Goal: Task Accomplishment & Management: Use online tool/utility

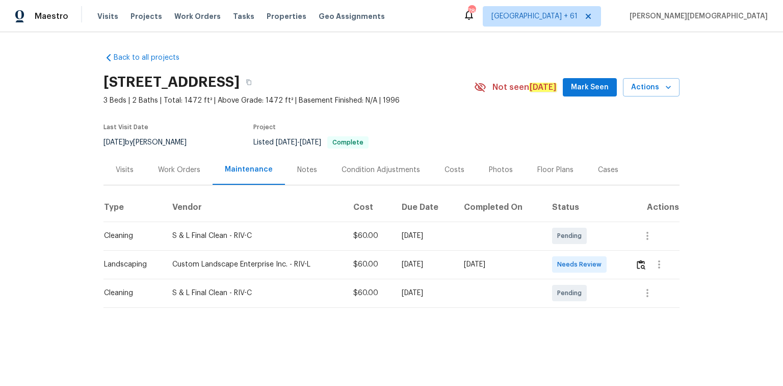
click at [557, 258] on td at bounding box center [653, 264] width 53 height 29
click at [557, 258] on img "button" at bounding box center [641, 265] width 9 height 10
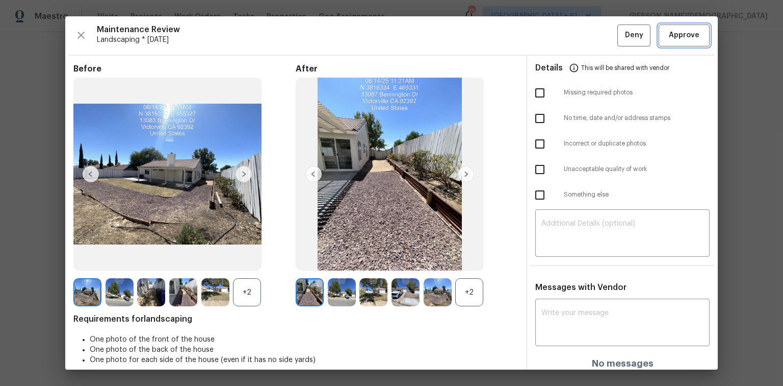
click at [557, 30] on button "Approve" at bounding box center [684, 35] width 51 height 22
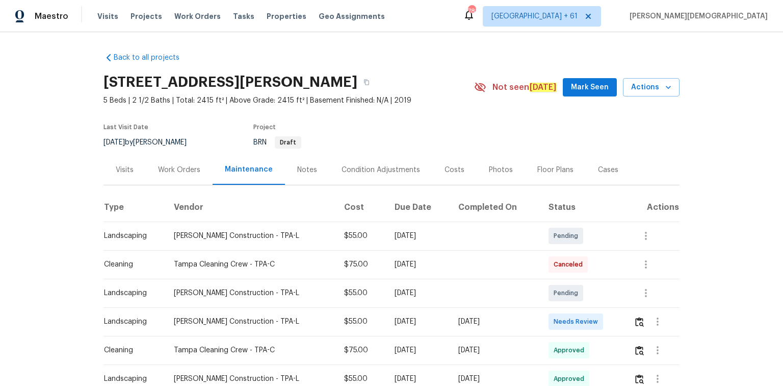
scroll to position [122, 0]
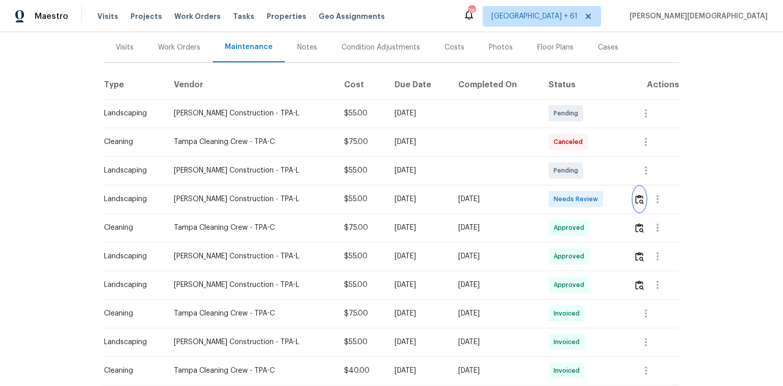
click at [557, 194] on img "button" at bounding box center [639, 199] width 9 height 10
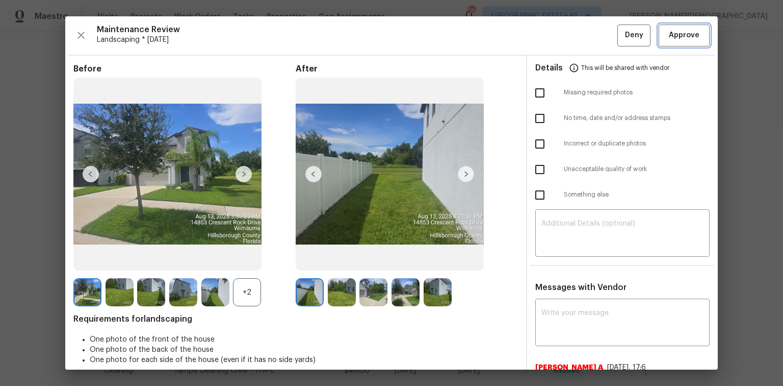
click at [557, 36] on span "Approve" at bounding box center [684, 35] width 31 height 13
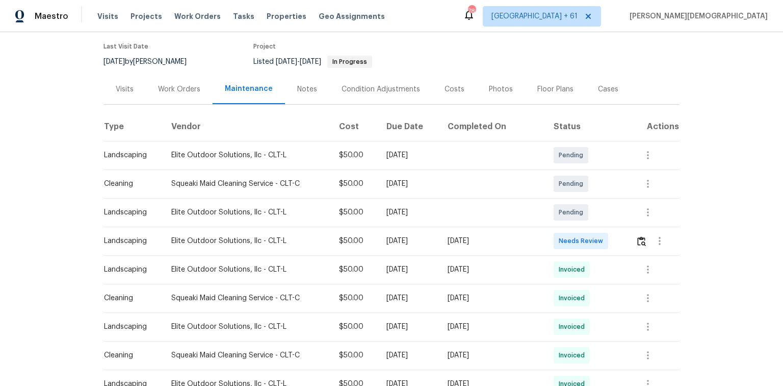
scroll to position [82, 0]
click at [557, 237] on img "button" at bounding box center [641, 240] width 9 height 10
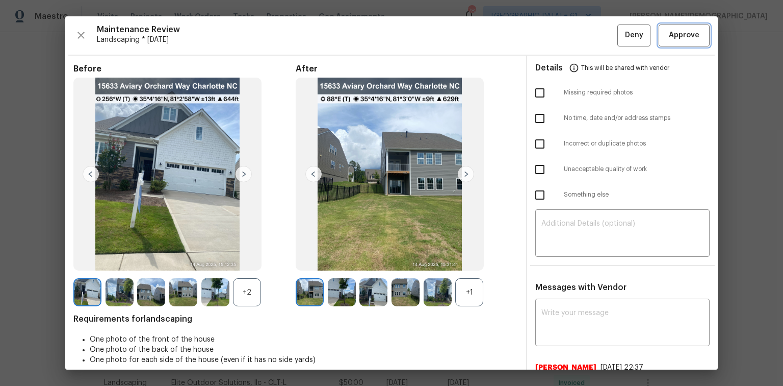
click at [557, 45] on button "Approve" at bounding box center [684, 35] width 51 height 22
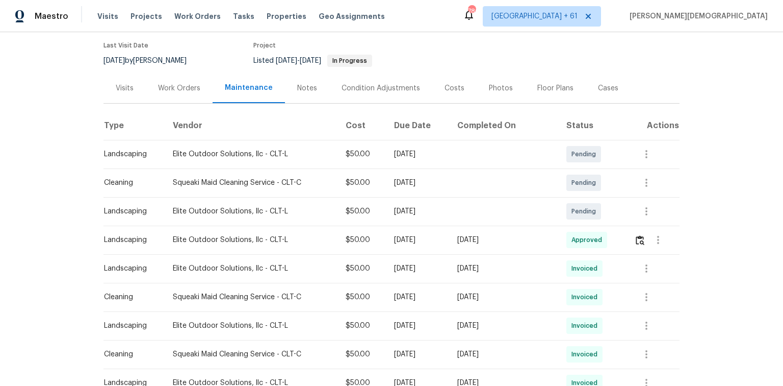
scroll to position [0, 0]
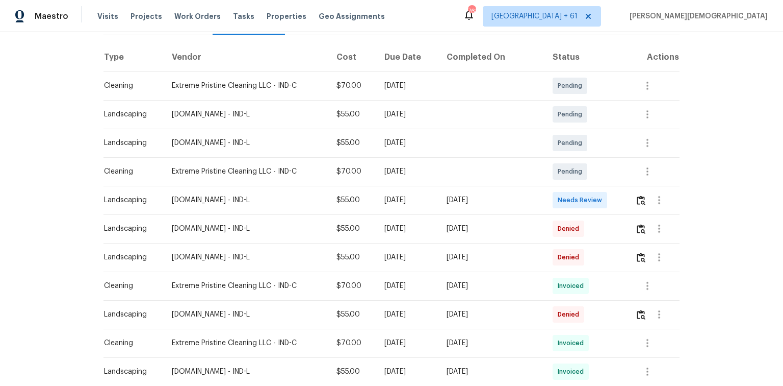
scroll to position [163, 0]
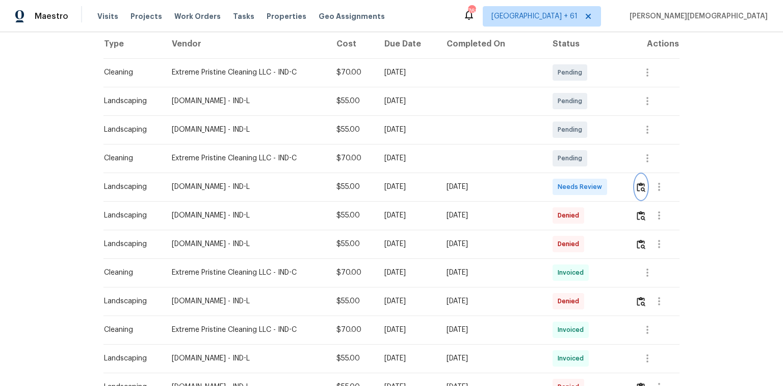
click at [638, 185] on img "button" at bounding box center [641, 187] width 9 height 10
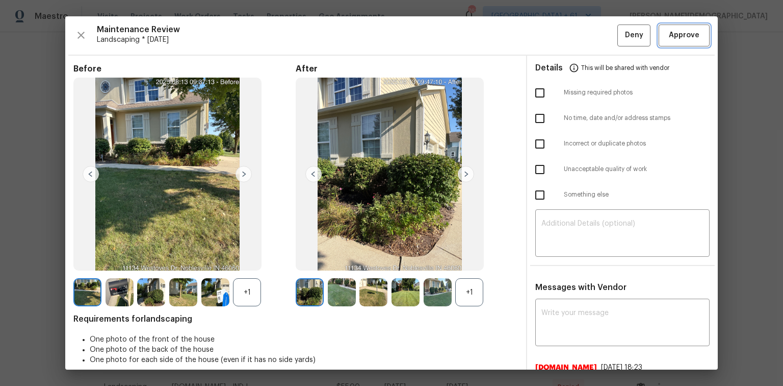
click at [675, 43] on button "Approve" at bounding box center [684, 35] width 51 height 22
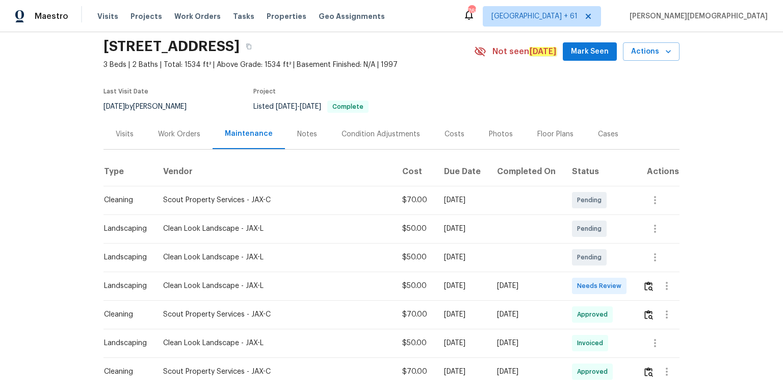
scroll to position [41, 0]
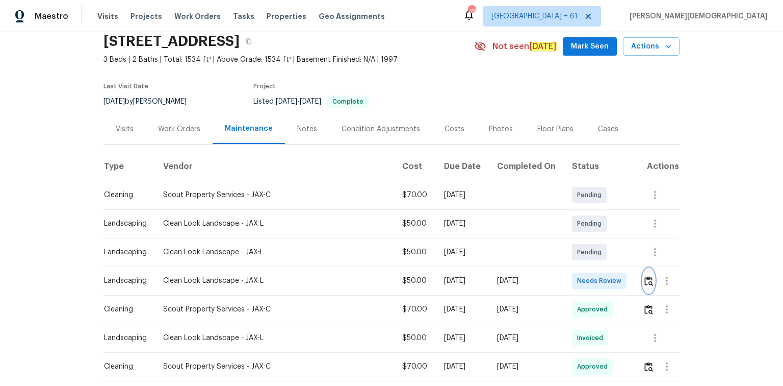
click at [647, 277] on img "button" at bounding box center [649, 281] width 9 height 10
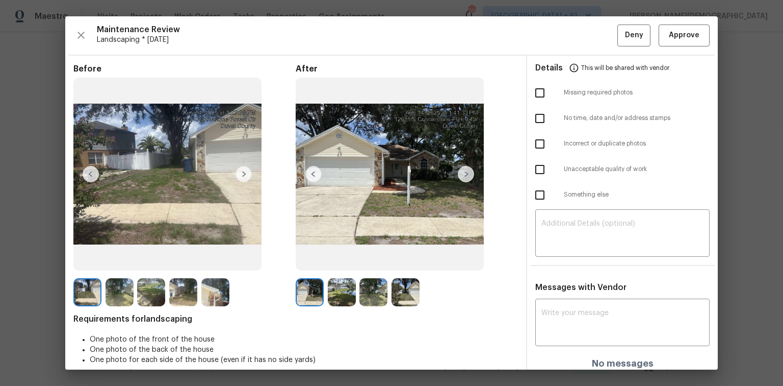
click at [455, 171] on img at bounding box center [390, 174] width 188 height 193
click at [459, 170] on img at bounding box center [466, 174] width 16 height 16
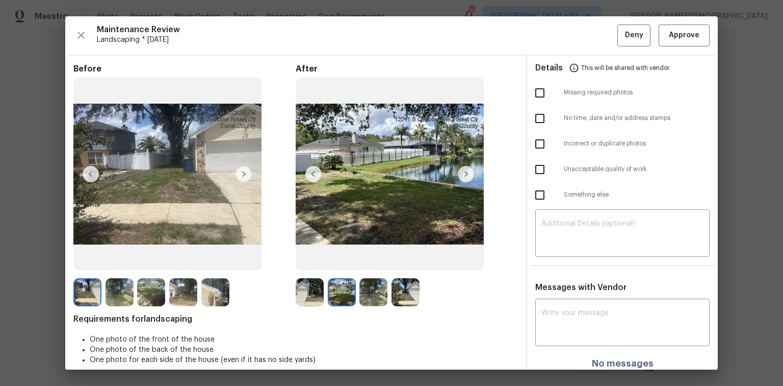
click at [459, 170] on img at bounding box center [466, 174] width 16 height 16
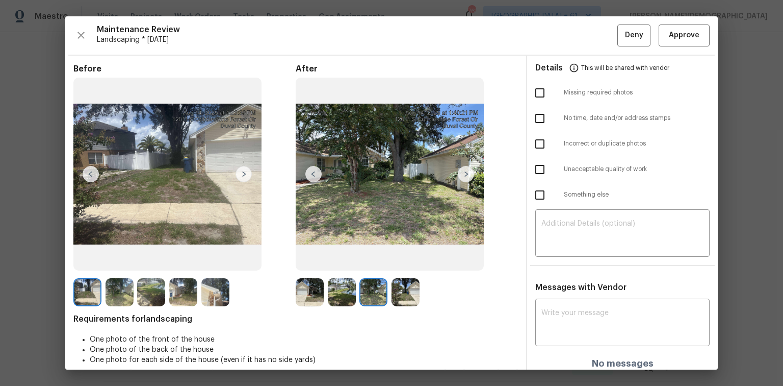
click at [459, 170] on img at bounding box center [466, 174] width 16 height 16
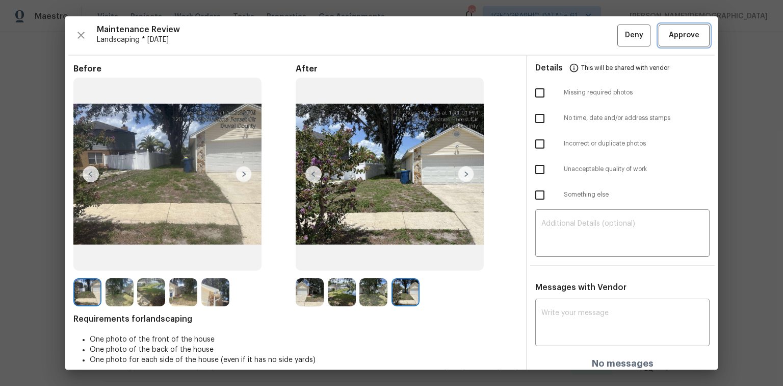
click at [669, 39] on span "Approve" at bounding box center [684, 35] width 31 height 13
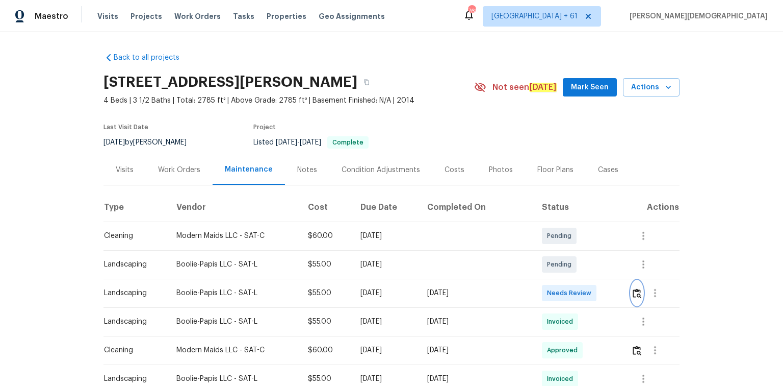
click at [633, 288] on img "button" at bounding box center [637, 293] width 9 height 10
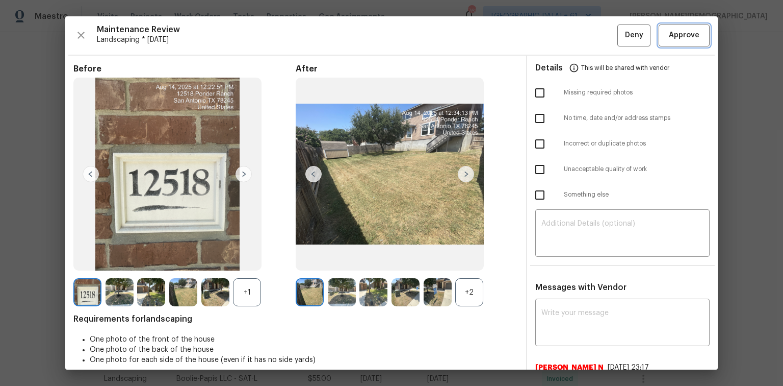
click at [683, 42] on button "Approve" at bounding box center [684, 35] width 51 height 22
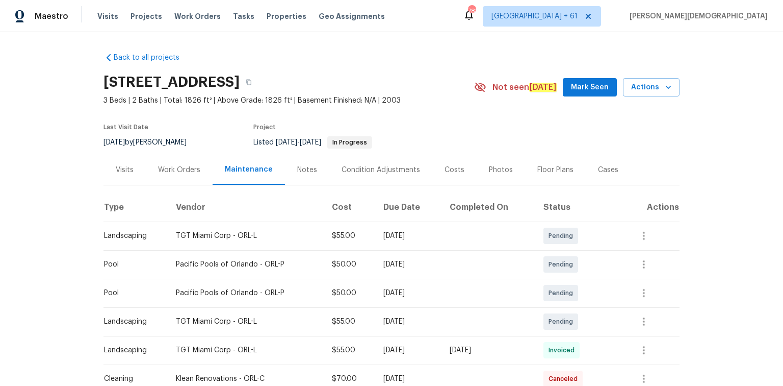
scroll to position [163, 0]
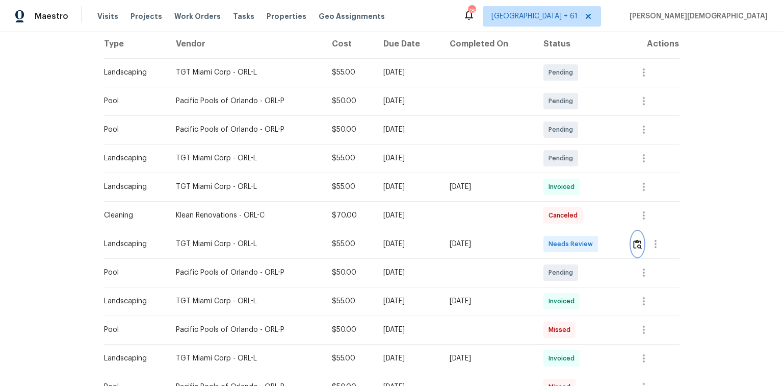
click at [557, 242] on img "button" at bounding box center [637, 244] width 9 height 10
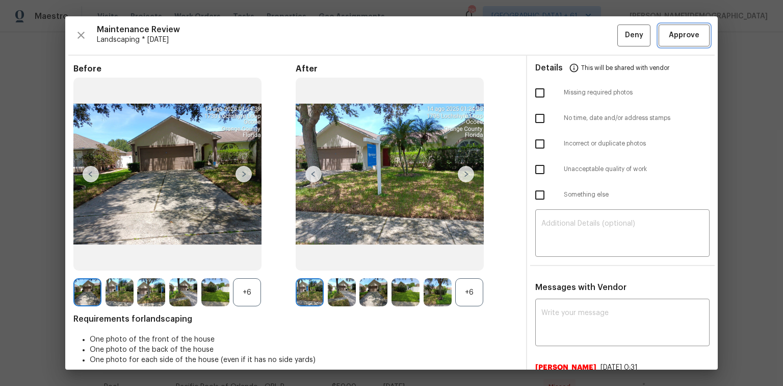
click at [557, 43] on button "Approve" at bounding box center [684, 35] width 51 height 22
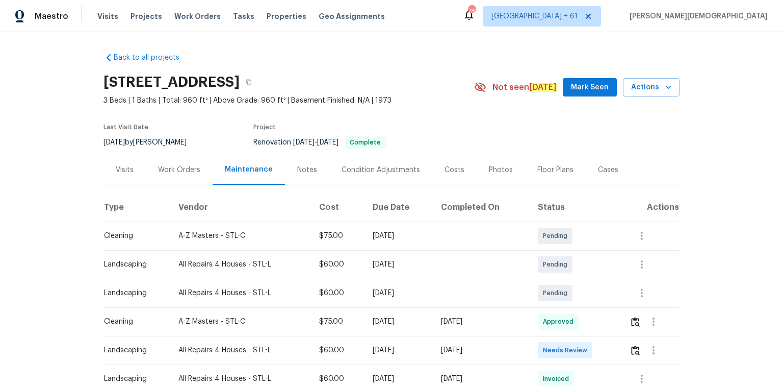
scroll to position [82, 0]
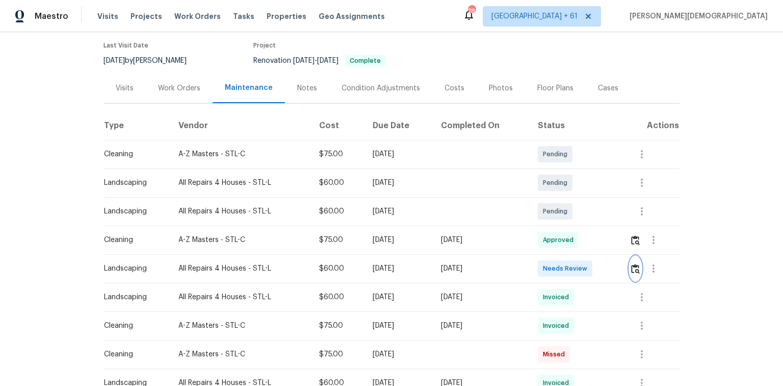
click at [557, 258] on button "button" at bounding box center [636, 268] width 12 height 24
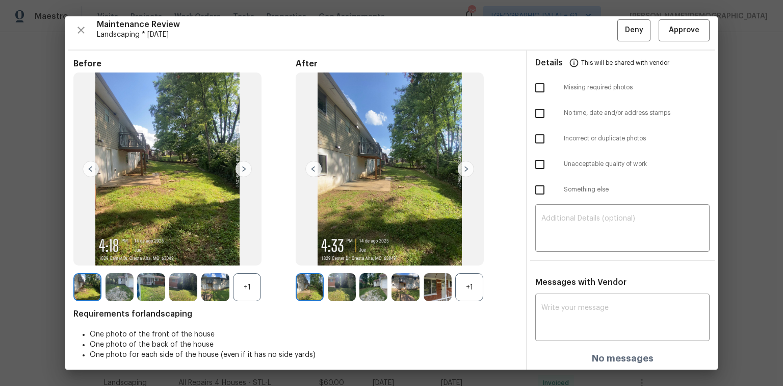
scroll to position [8, 0]
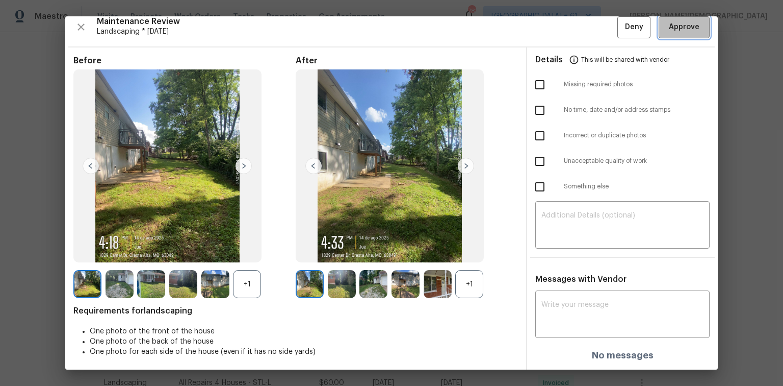
click at [557, 31] on span "Approve" at bounding box center [684, 27] width 31 height 13
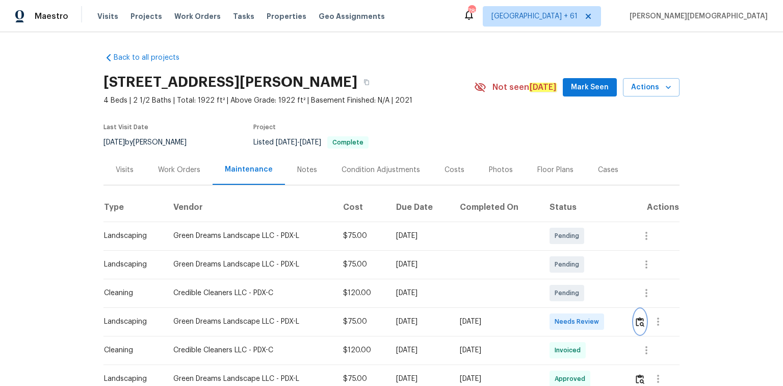
click at [557, 258] on img "button" at bounding box center [640, 322] width 9 height 10
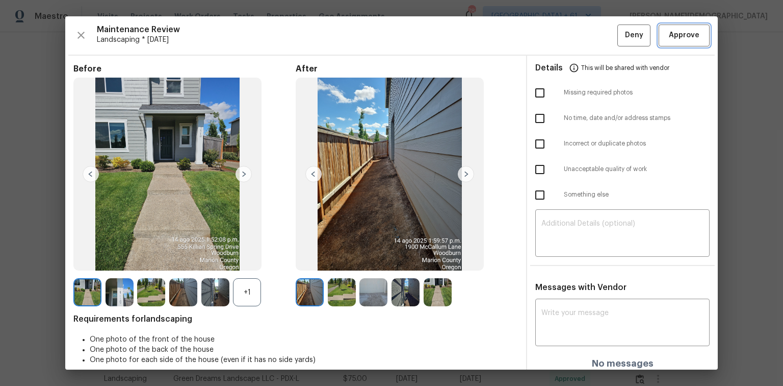
click at [557, 41] on button "Approve" at bounding box center [684, 35] width 51 height 22
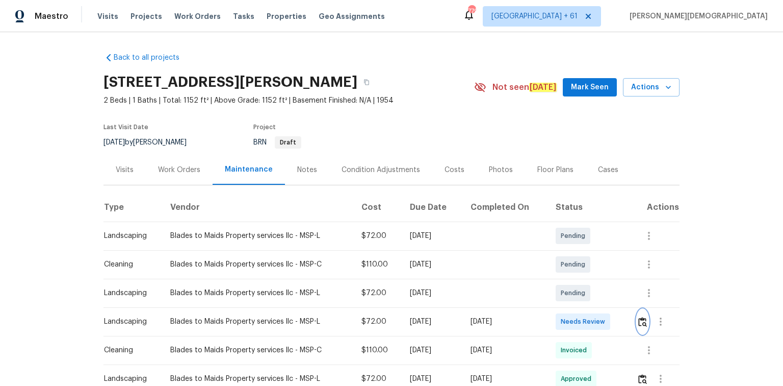
click at [557, 258] on button "button" at bounding box center [643, 321] width 12 height 24
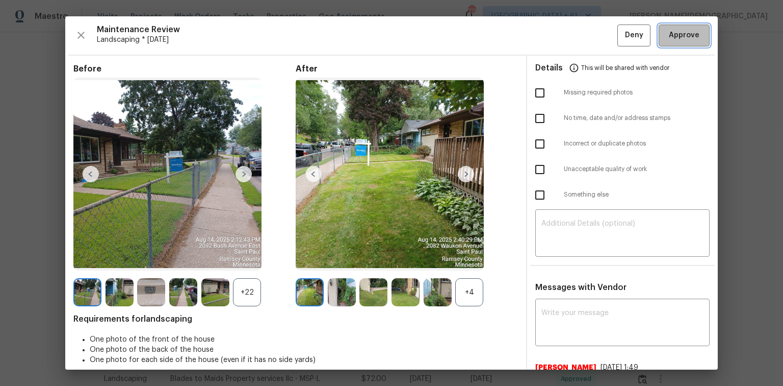
click at [557, 30] on button "Approve" at bounding box center [684, 35] width 51 height 22
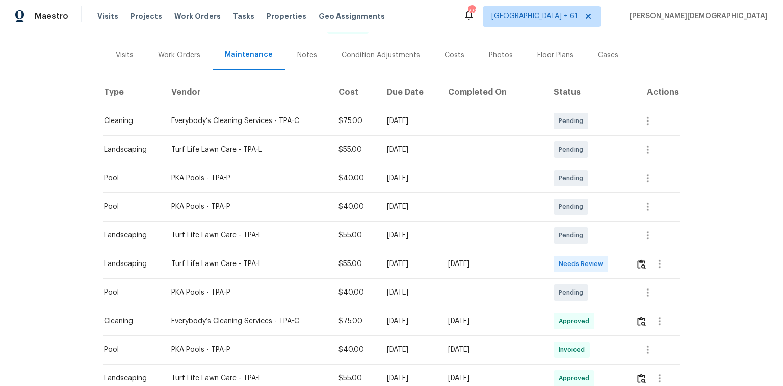
scroll to position [122, 0]
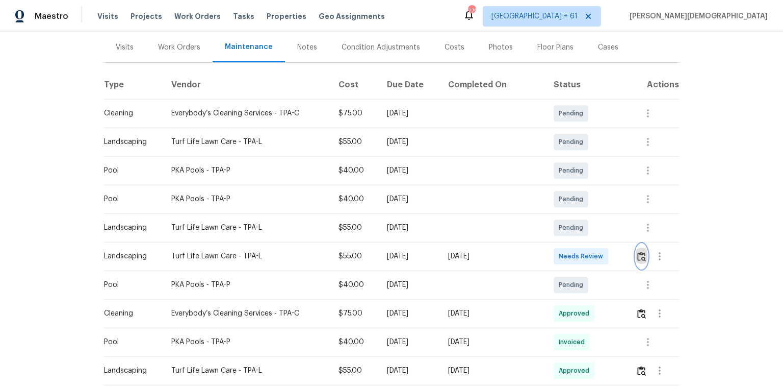
click at [557, 252] on img "button" at bounding box center [641, 256] width 9 height 10
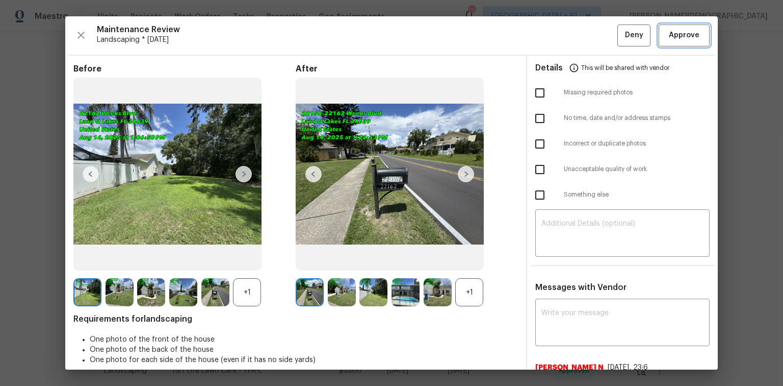
click at [557, 42] on button "Approve" at bounding box center [684, 35] width 51 height 22
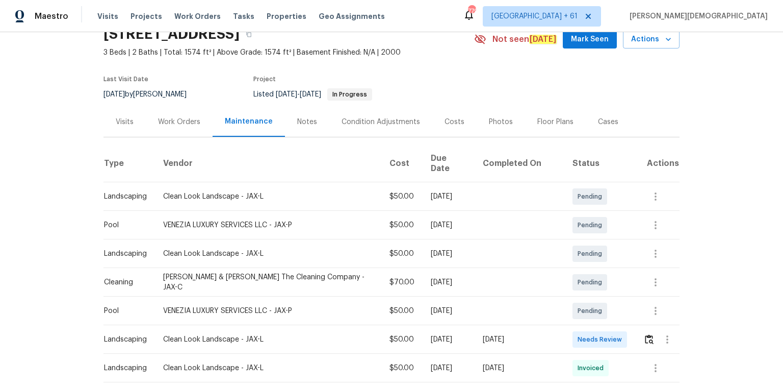
scroll to position [122, 0]
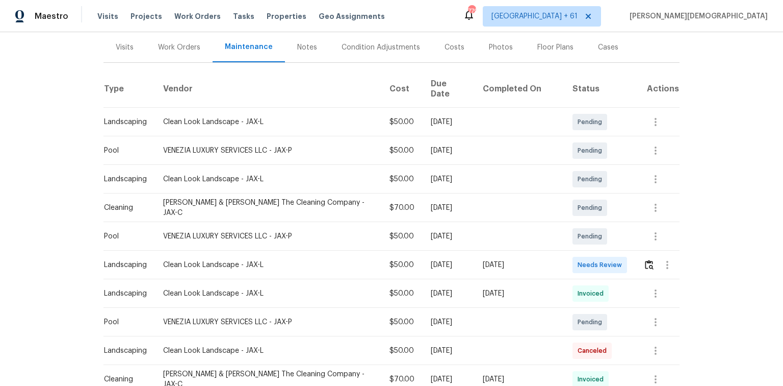
click at [557, 251] on td at bounding box center [657, 264] width 44 height 29
click at [557, 258] on img "button" at bounding box center [649, 265] width 9 height 10
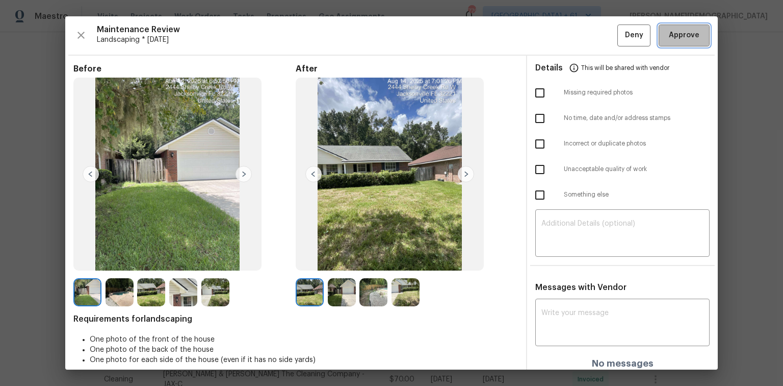
click at [557, 35] on span "Approve" at bounding box center [684, 35] width 31 height 13
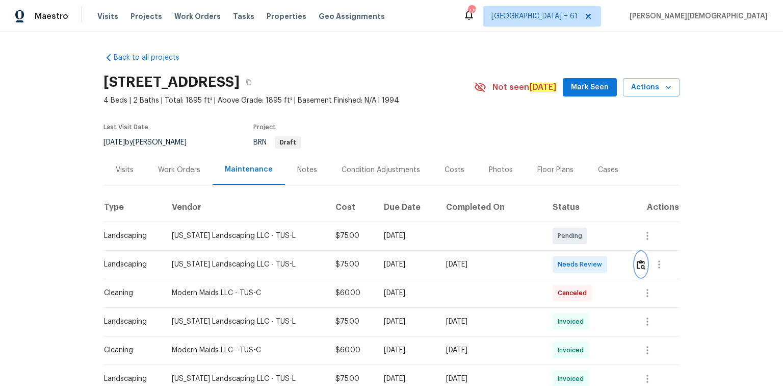
click at [639, 262] on img "button" at bounding box center [641, 265] width 9 height 10
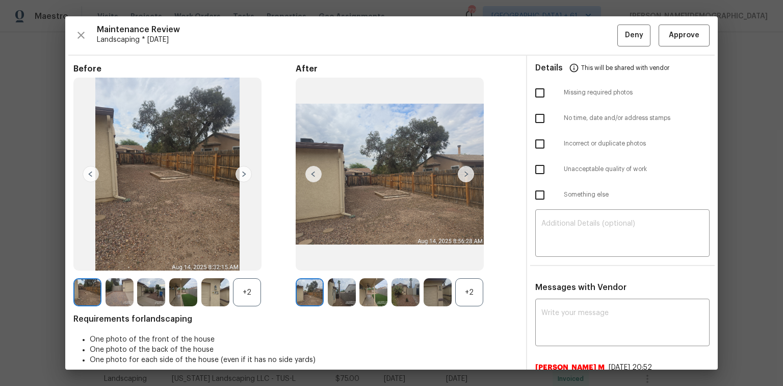
click at [671, 48] on div "Maintenance Review Landscaping * Mon, Aug 11 Deny Approve Before +2 After +2 Re…" at bounding box center [391, 192] width 653 height 353
click at [673, 41] on button "Approve" at bounding box center [684, 35] width 51 height 22
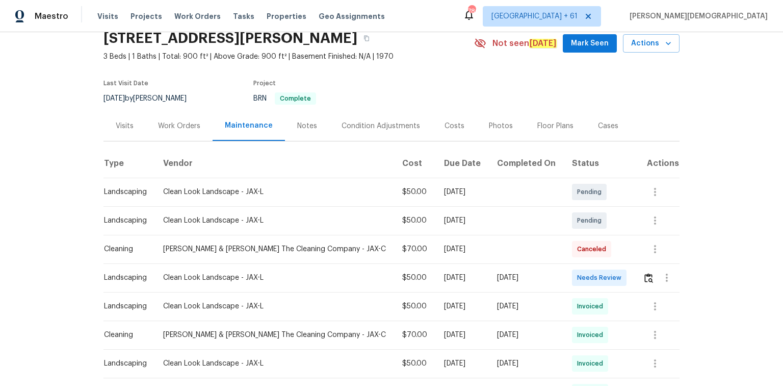
scroll to position [122, 0]
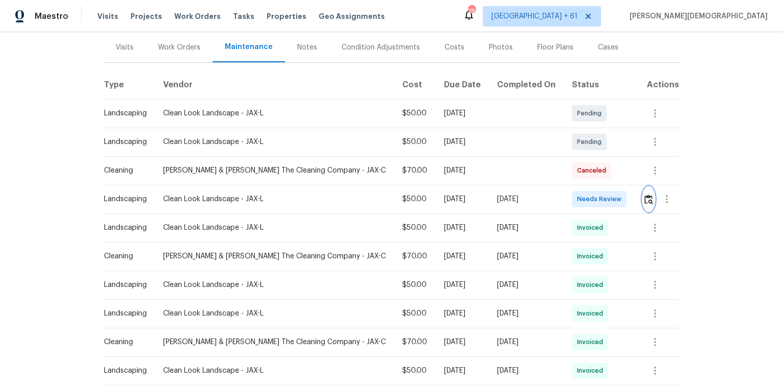
click at [557, 195] on button "button" at bounding box center [649, 199] width 12 height 24
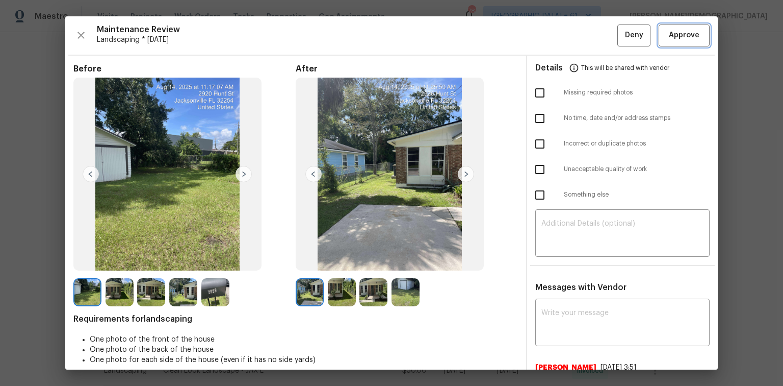
click at [557, 43] on button "Approve" at bounding box center [684, 35] width 51 height 22
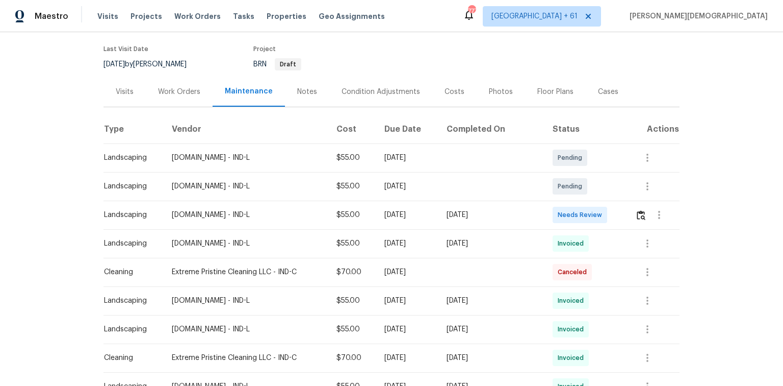
scroll to position [82, 0]
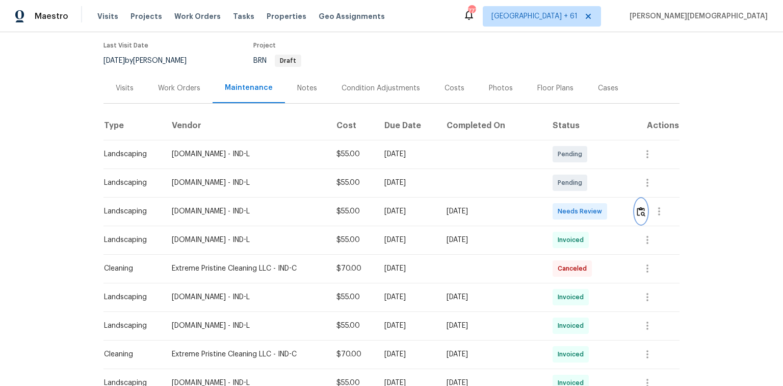
click at [557, 207] on img "button" at bounding box center [641, 212] width 9 height 10
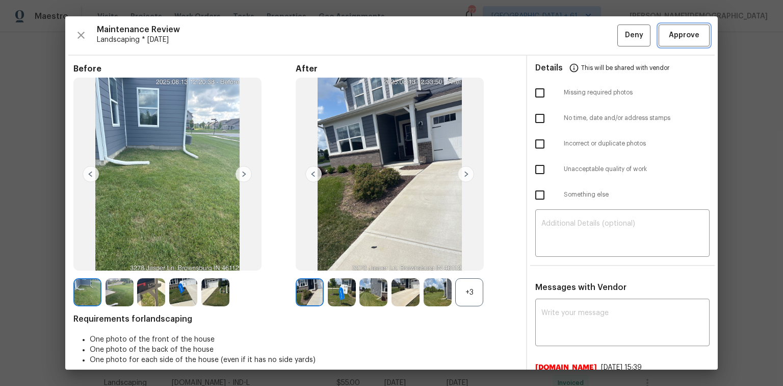
click at [557, 39] on span "Approve" at bounding box center [684, 35] width 31 height 13
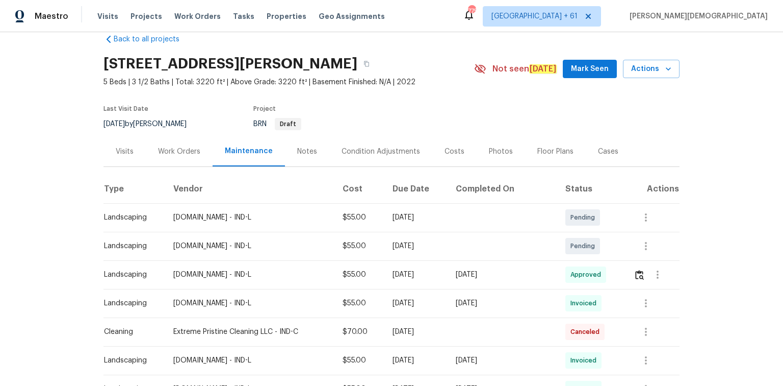
scroll to position [0, 0]
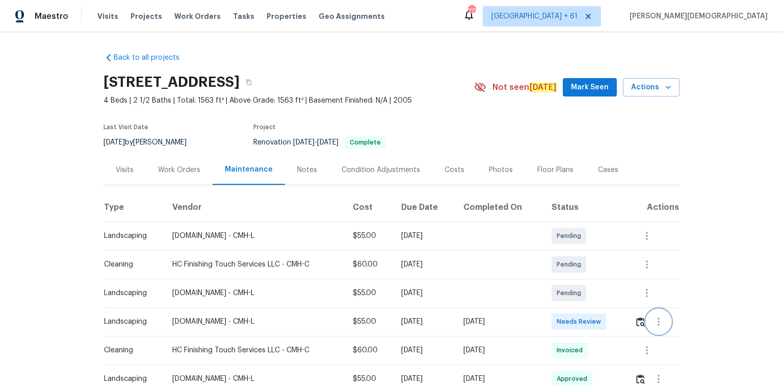
click at [557, 258] on button "button" at bounding box center [659, 321] width 24 height 24
click at [557, 258] on div at bounding box center [391, 193] width 783 height 386
click at [557, 258] on img "button" at bounding box center [640, 322] width 9 height 10
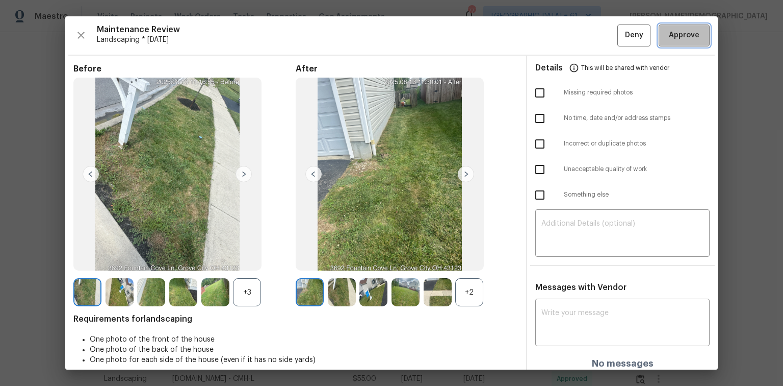
click at [557, 33] on span "Approve" at bounding box center [684, 35] width 31 height 13
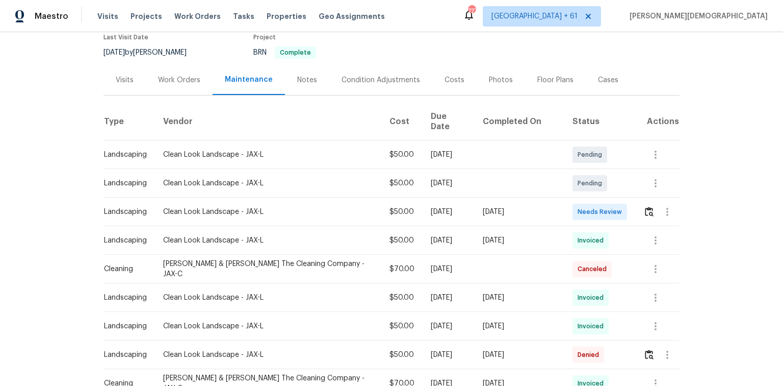
scroll to position [122, 0]
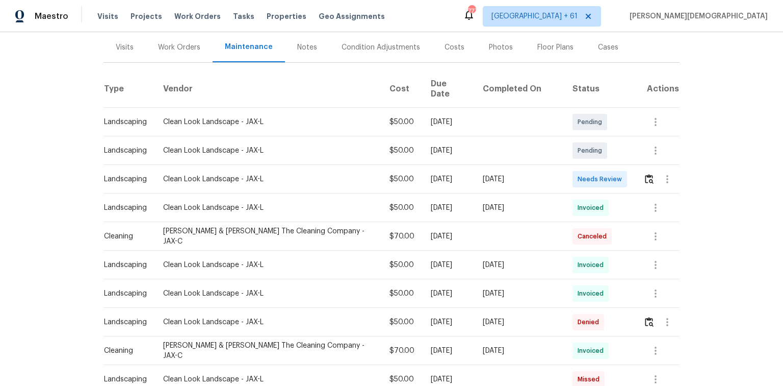
click at [557, 165] on td at bounding box center [657, 179] width 44 height 29
click at [557, 167] on button "button" at bounding box center [650, 179] width 12 height 24
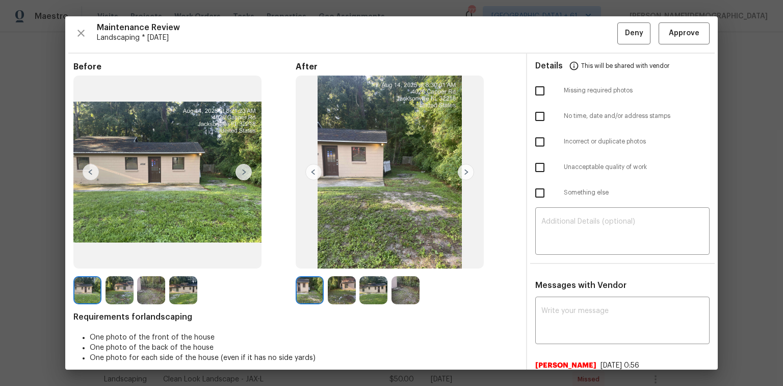
scroll to position [0, 0]
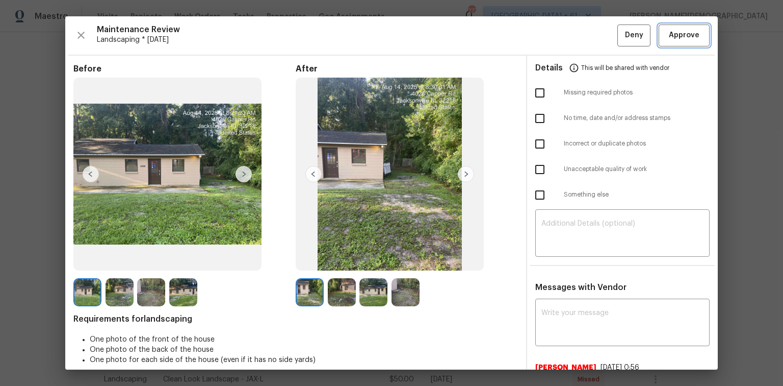
click at [557, 36] on span "Approve" at bounding box center [684, 35] width 31 height 13
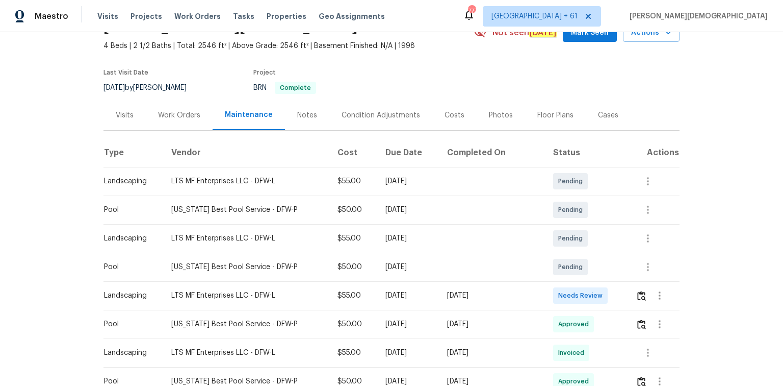
scroll to position [122, 0]
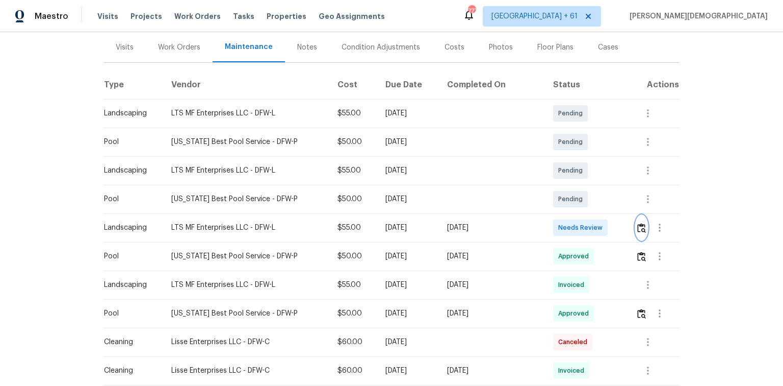
click at [557, 223] on img "button" at bounding box center [641, 228] width 9 height 10
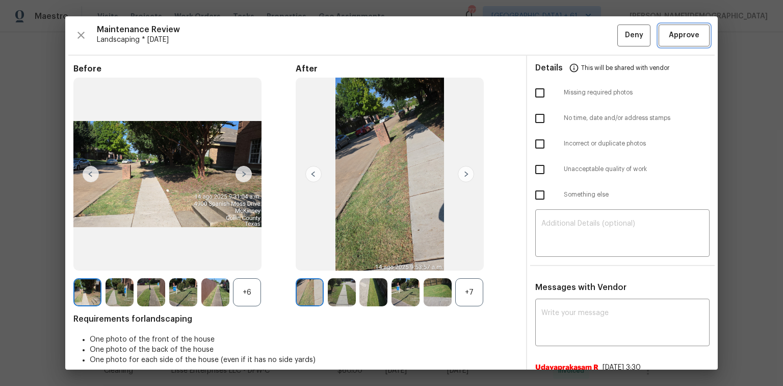
click at [557, 42] on button "Approve" at bounding box center [684, 35] width 51 height 22
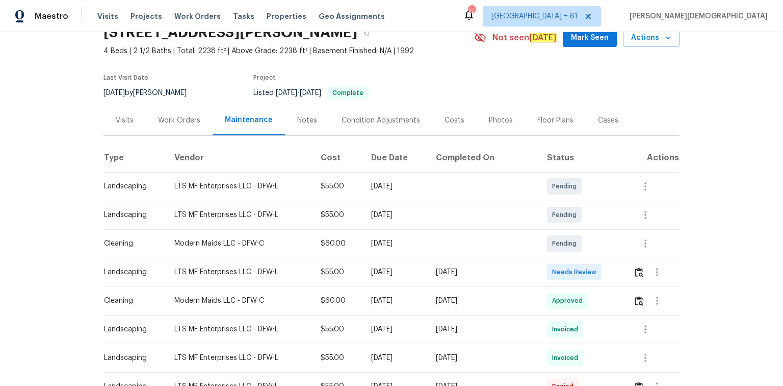
scroll to position [82, 0]
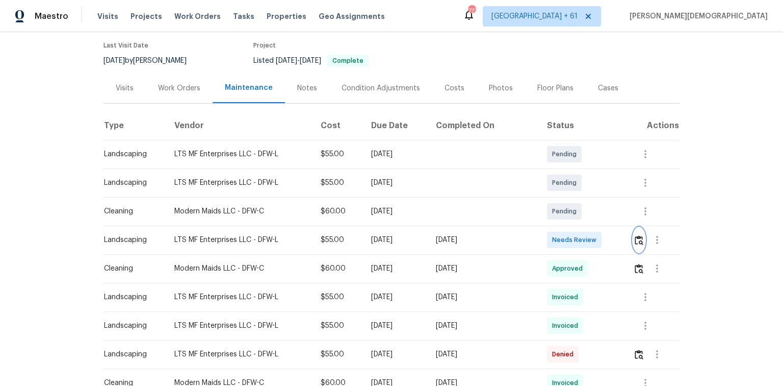
click at [557, 235] on img "button" at bounding box center [639, 240] width 9 height 10
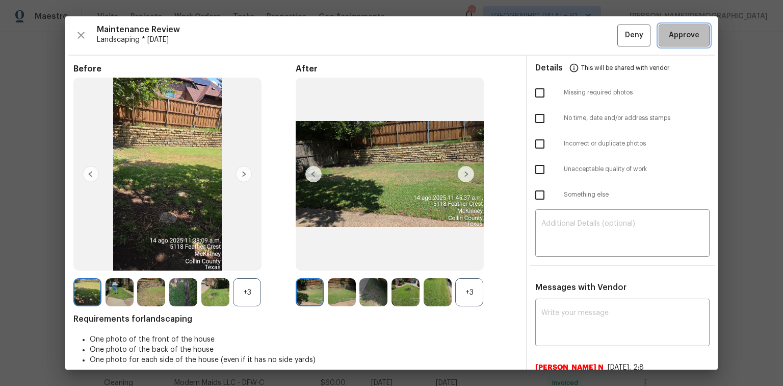
click at [557, 41] on button "Approve" at bounding box center [684, 35] width 51 height 22
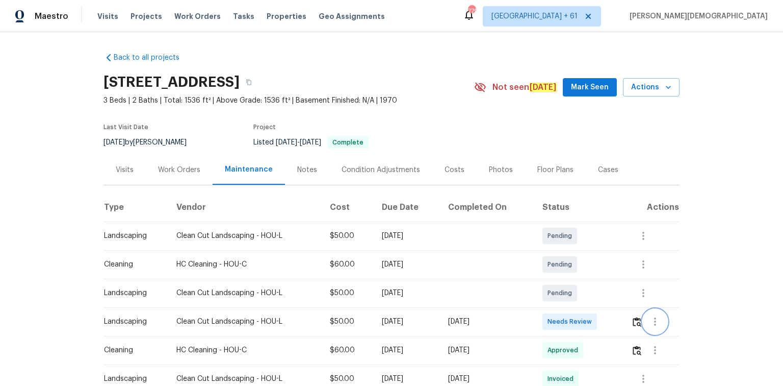
click at [557, 258] on button "button" at bounding box center [655, 321] width 24 height 24
click at [557, 258] on div at bounding box center [391, 193] width 783 height 386
click at [557, 258] on img "button" at bounding box center [637, 322] width 9 height 10
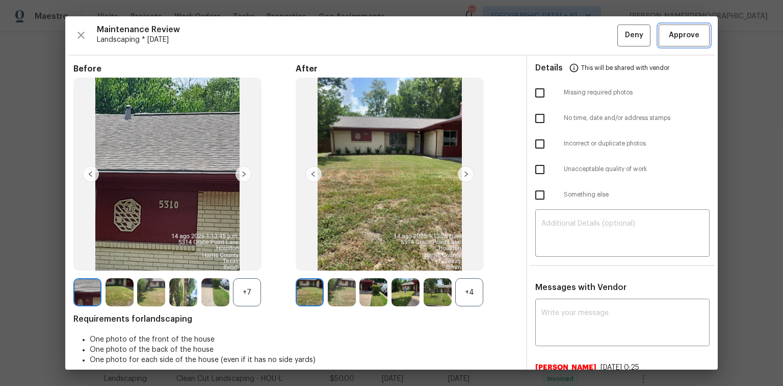
click at [557, 33] on span "Approve" at bounding box center [684, 35] width 35 height 13
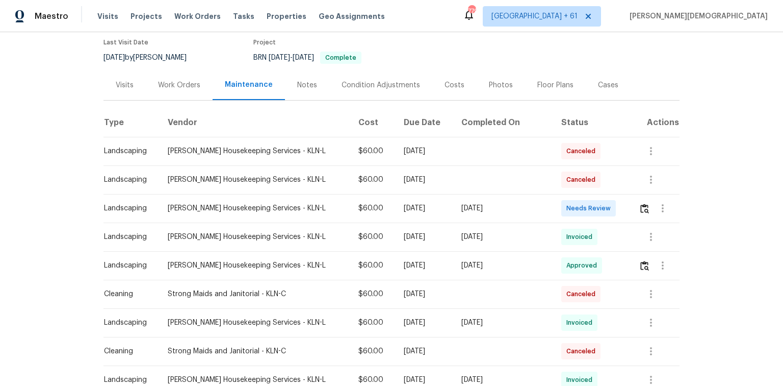
scroll to position [122, 0]
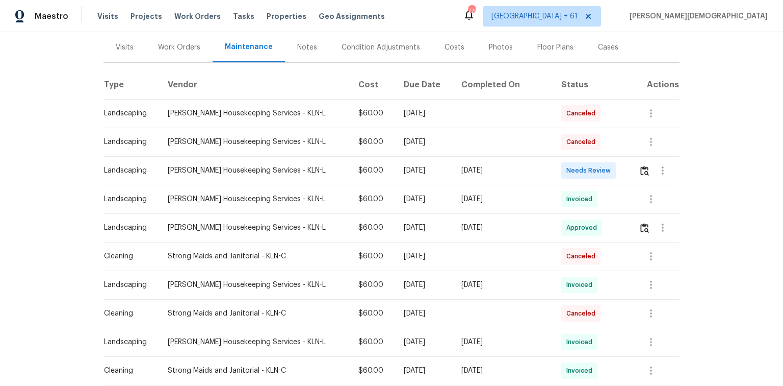
click at [557, 163] on td at bounding box center [655, 170] width 49 height 29
click at [557, 166] on button "button" at bounding box center [645, 170] width 12 height 24
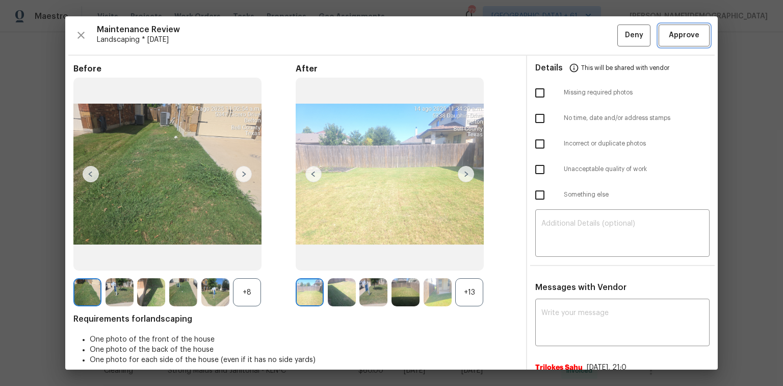
click at [557, 42] on button "Approve" at bounding box center [684, 35] width 51 height 22
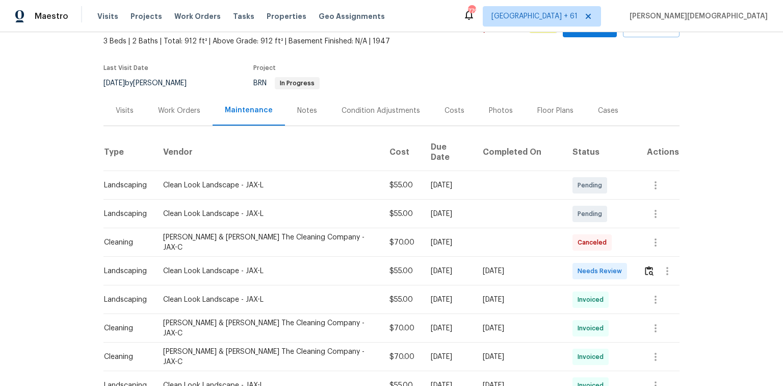
scroll to position [122, 0]
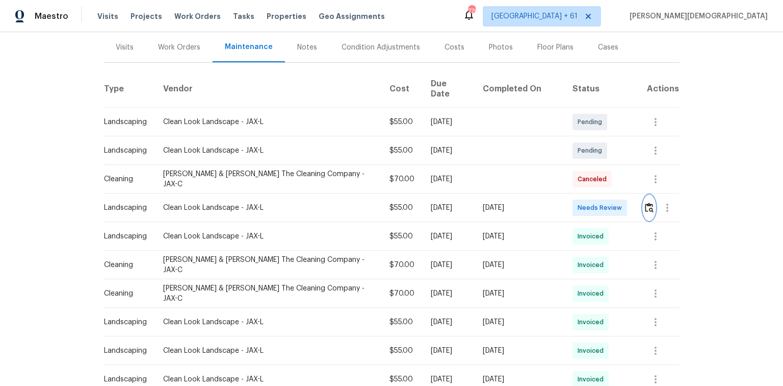
click at [557, 202] on img "button" at bounding box center [649, 207] width 9 height 10
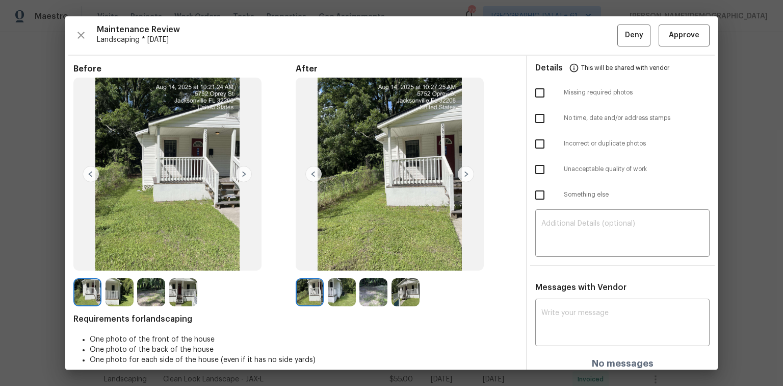
click at [557, 48] on div "Maintenance Review Landscaping * [DATE] Deny Approve Before After Requirements …" at bounding box center [391, 192] width 653 height 353
click at [557, 40] on span "Approve" at bounding box center [684, 35] width 31 height 13
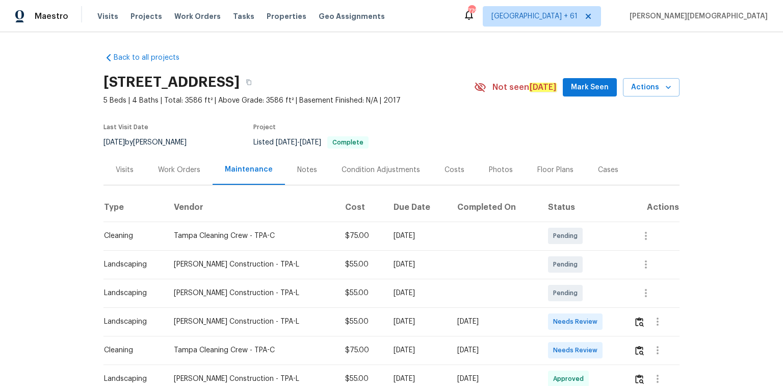
scroll to position [122, 0]
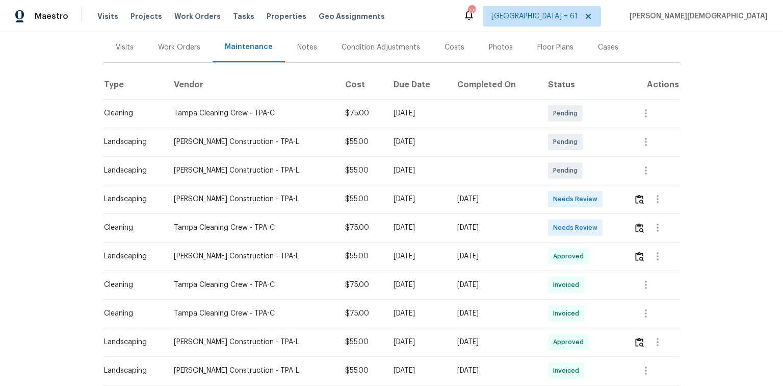
click at [557, 200] on div at bounding box center [658, 199] width 24 height 24
click at [557, 196] on img "button" at bounding box center [639, 199] width 9 height 10
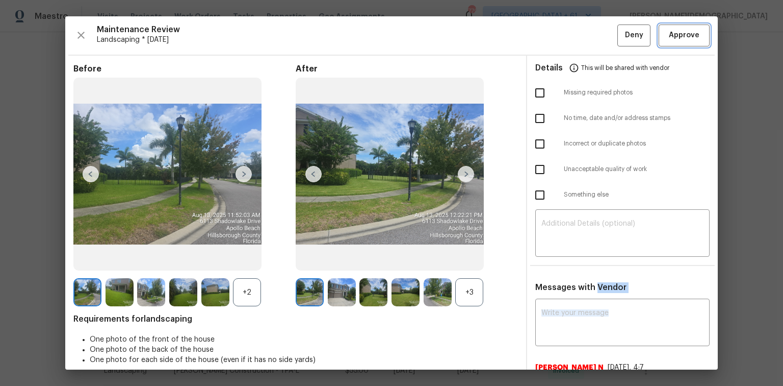
click at [557, 43] on button "Approve" at bounding box center [684, 35] width 51 height 22
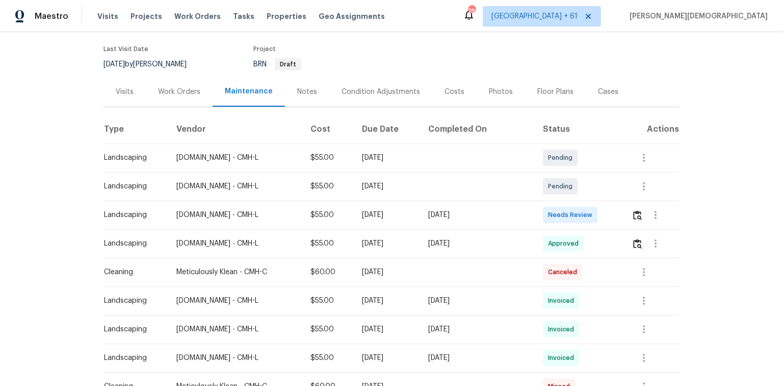
scroll to position [82, 0]
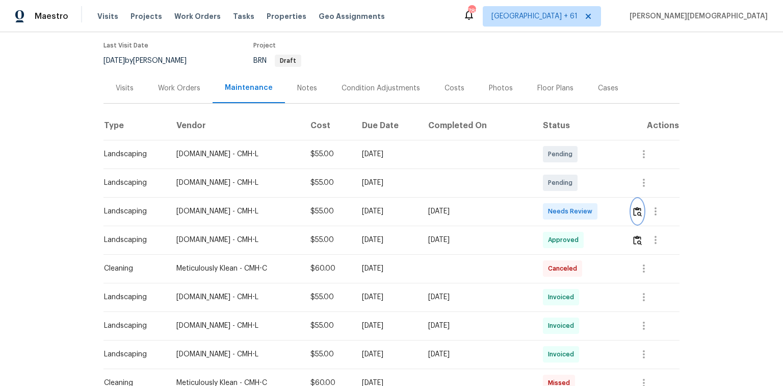
click at [557, 207] on img "button" at bounding box center [637, 212] width 9 height 10
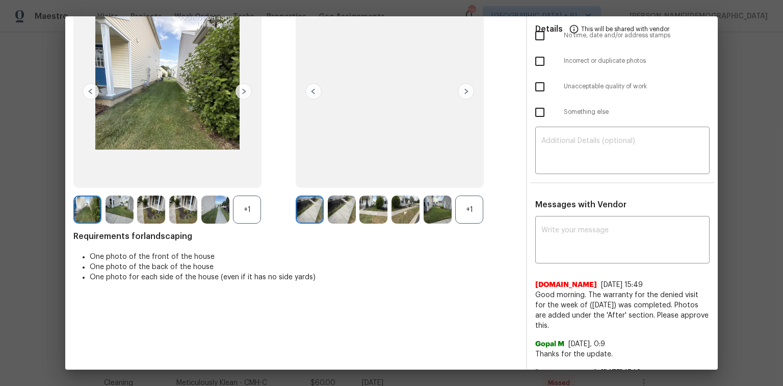
scroll to position [0, 0]
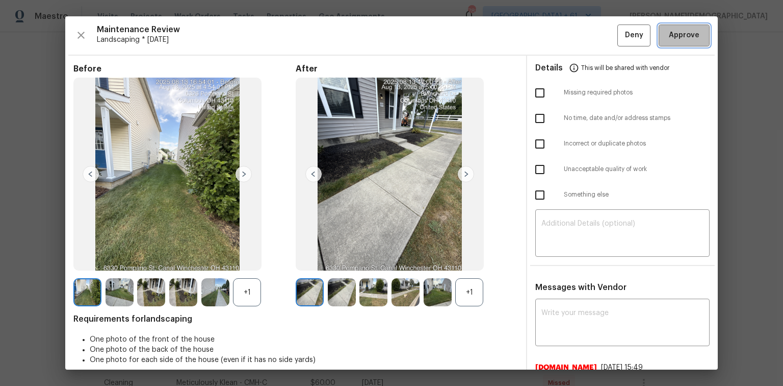
click at [557, 39] on span "Approve" at bounding box center [684, 35] width 31 height 13
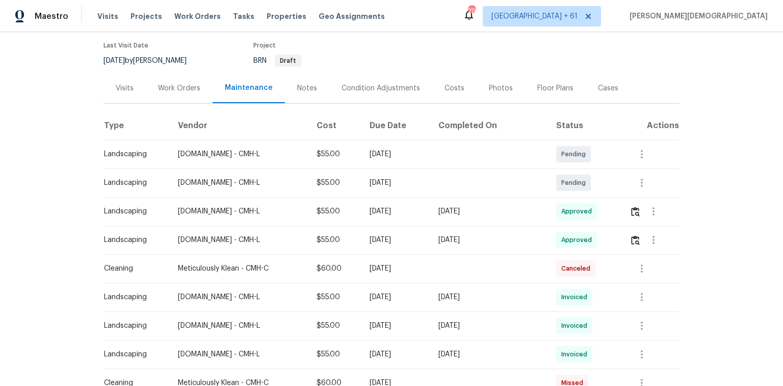
click at [379, 235] on div "[DATE]" at bounding box center [396, 240] width 52 height 10
click at [557, 90] on div "Back to all projects 6330 Pompano St, Canal Winchester, OH 43110 2 Beds | 2 1/2…" at bounding box center [391, 208] width 783 height 353
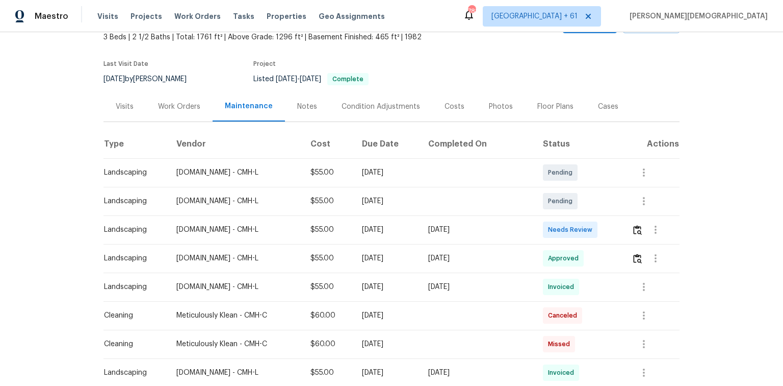
scroll to position [82, 0]
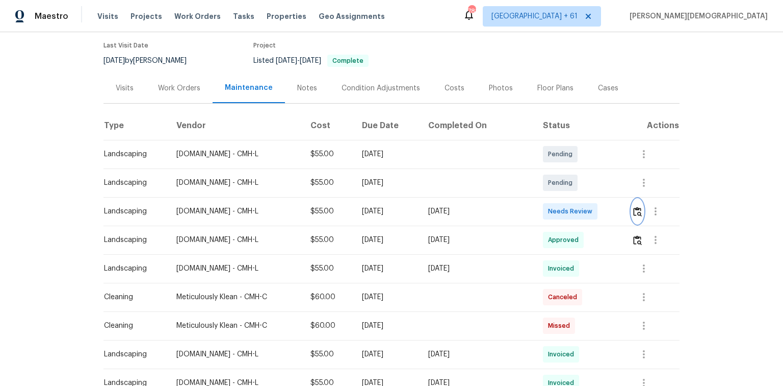
click at [557, 207] on button "button" at bounding box center [638, 211] width 12 height 24
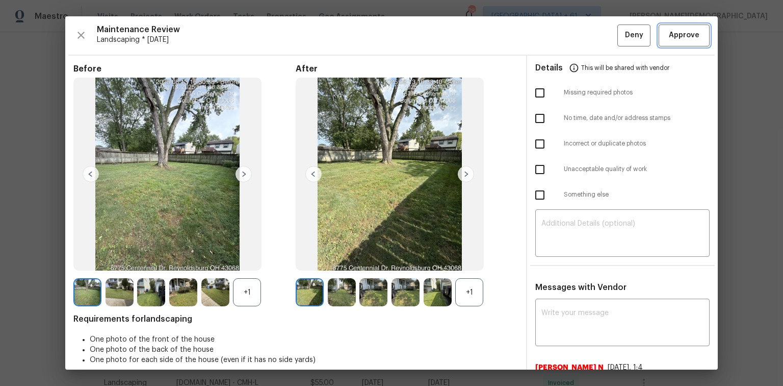
click at [557, 42] on button "Approve" at bounding box center [684, 35] width 51 height 22
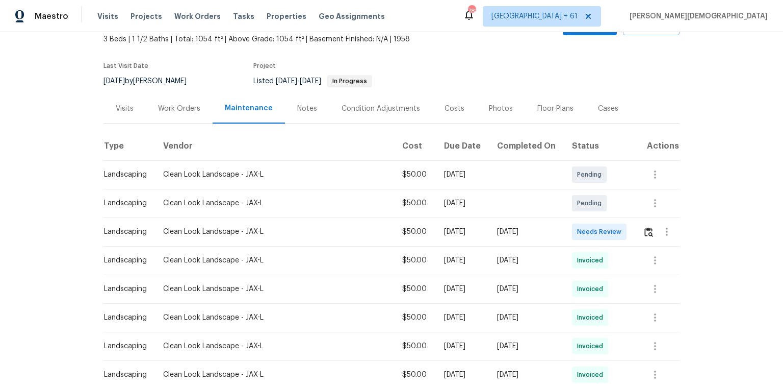
scroll to position [122, 0]
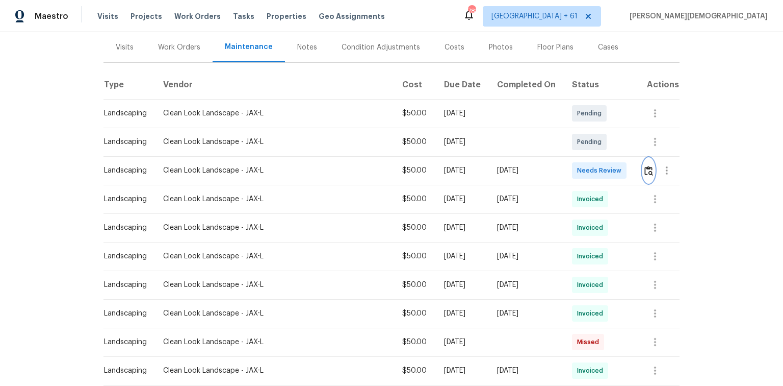
click at [557, 159] on button "button" at bounding box center [649, 170] width 12 height 24
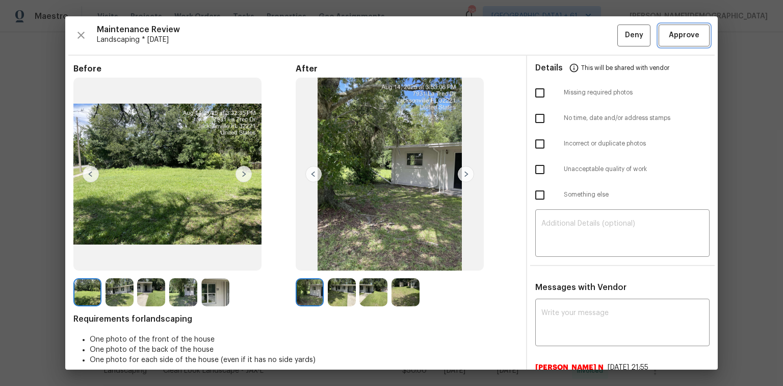
click at [557, 41] on button "Approve" at bounding box center [684, 35] width 51 height 22
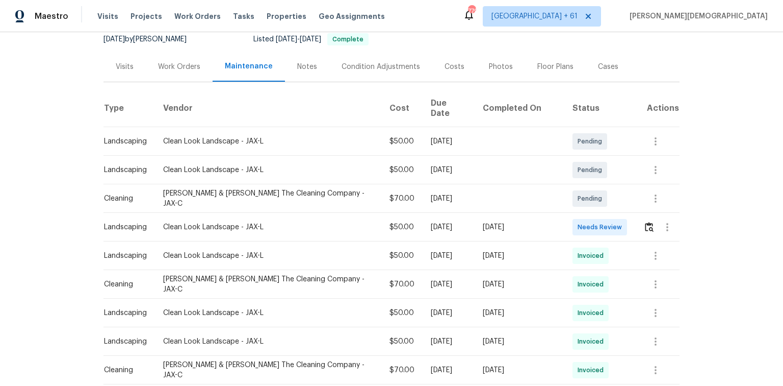
scroll to position [163, 0]
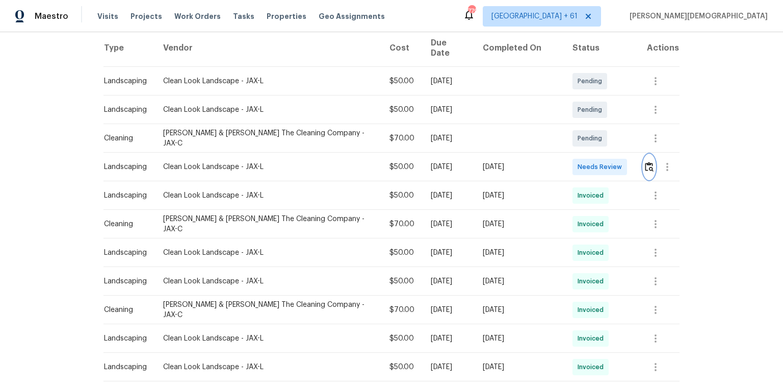
click at [557, 155] on button "button" at bounding box center [650, 167] width 12 height 24
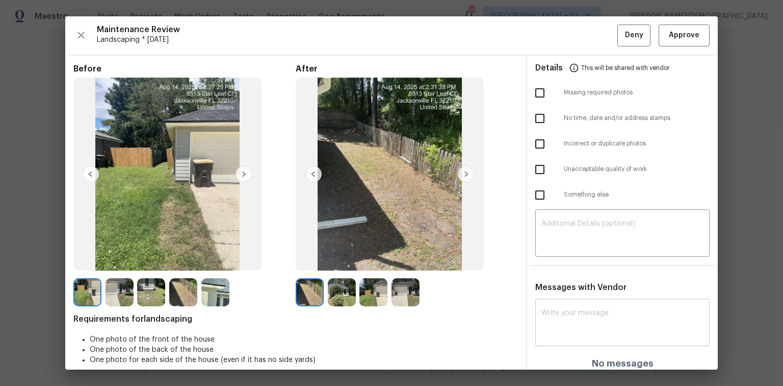
click at [557, 258] on textarea at bounding box center [623, 323] width 162 height 29
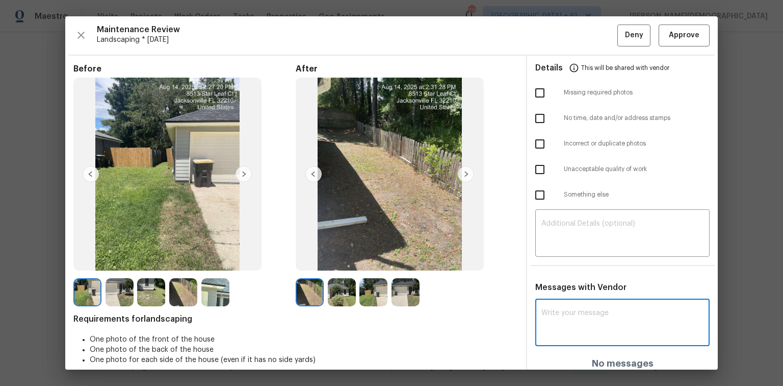
paste textarea "Maintenance Audit Team: Hello! Unfortunately, this landscaping visit completed …"
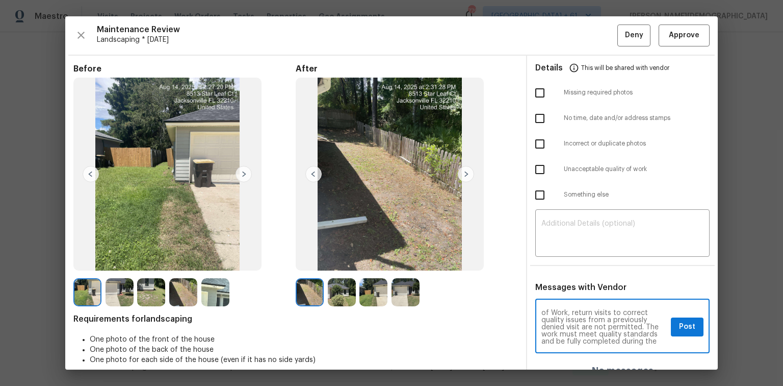
scroll to position [0, 0]
type textarea "Maintenance Audit Team: Hello! Unfortunately, this landscaping visit completed …"
click at [557, 233] on textarea at bounding box center [623, 234] width 162 height 29
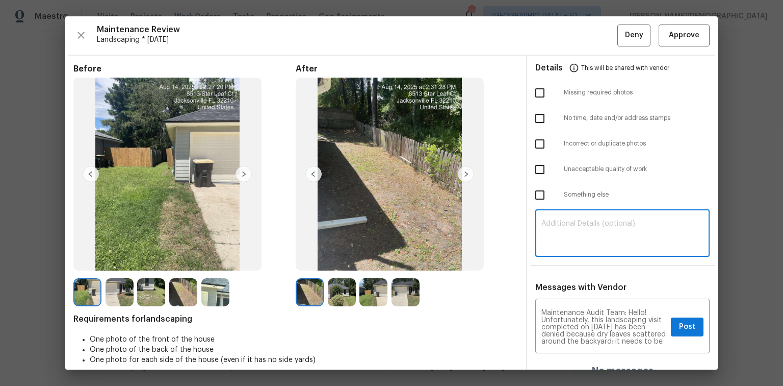
paste textarea "Maintenance Audit Team: Hello! Unfortunately, this landscaping visit completed …"
type textarea "Maintenance Audit Team: Hello! Unfortunately, this landscaping visit completed …"
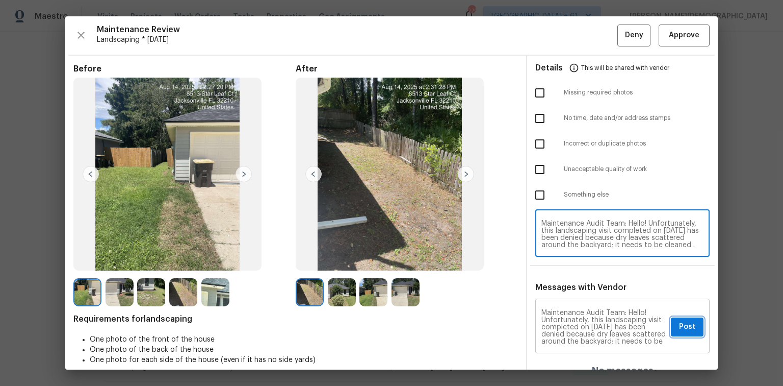
click at [557, 258] on span "Post" at bounding box center [687, 326] width 16 height 13
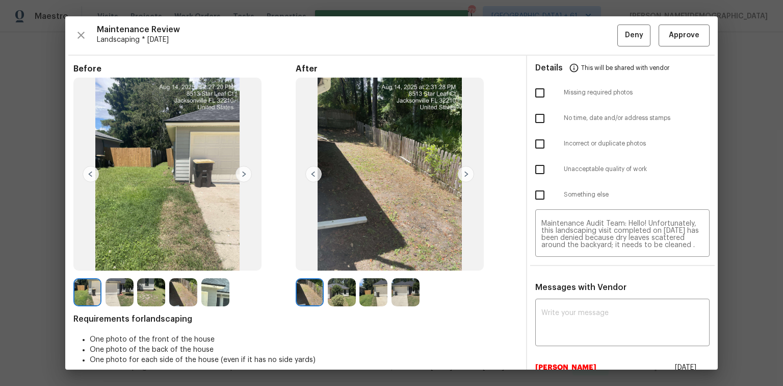
click at [541, 173] on input "checkbox" at bounding box center [539, 169] width 21 height 21
checkbox input "true"
click at [557, 33] on span "Deny" at bounding box center [634, 35] width 18 height 13
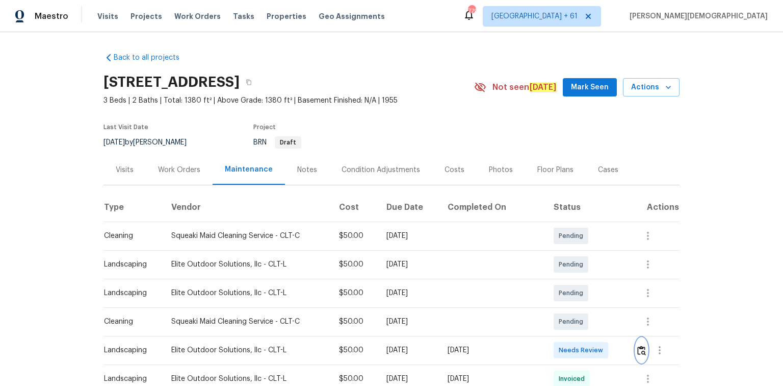
click at [557, 258] on button "button" at bounding box center [642, 350] width 12 height 24
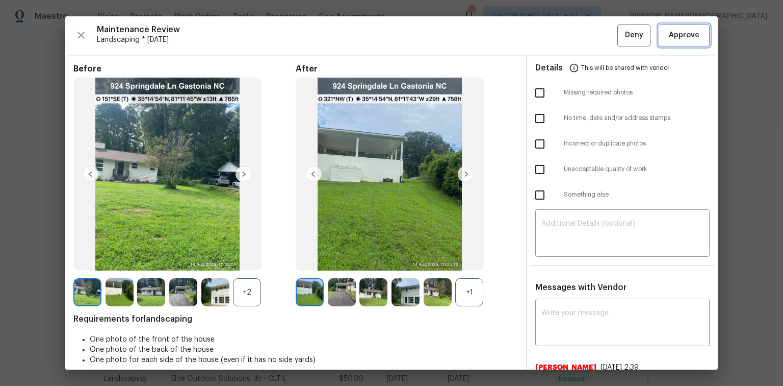
click at [557, 43] on button "Approve" at bounding box center [684, 35] width 51 height 22
